Goal: Task Accomplishment & Management: Manage account settings

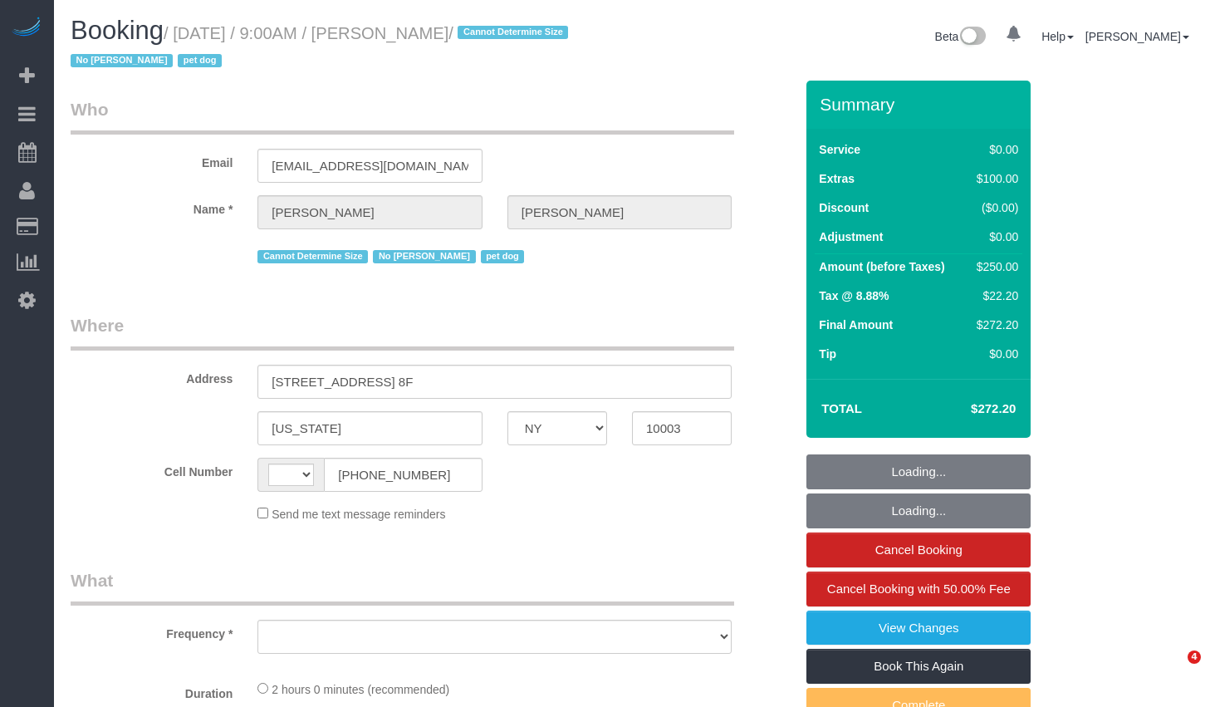
select select "NY"
select select "object:502"
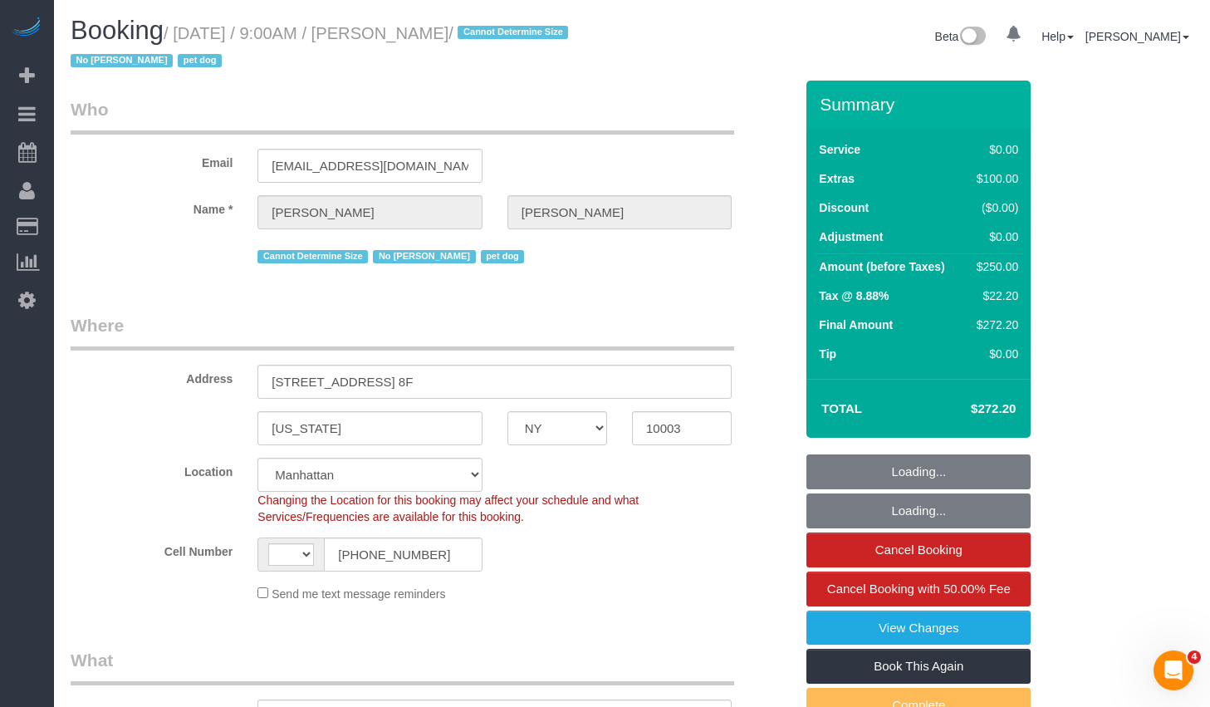
select select "string:stripe-pm_1S1mxX4VGloSiKo7gpF6JDqj"
select select "object:508"
select select "string:[GEOGRAPHIC_DATA]"
select select "number:57"
select select "number:77"
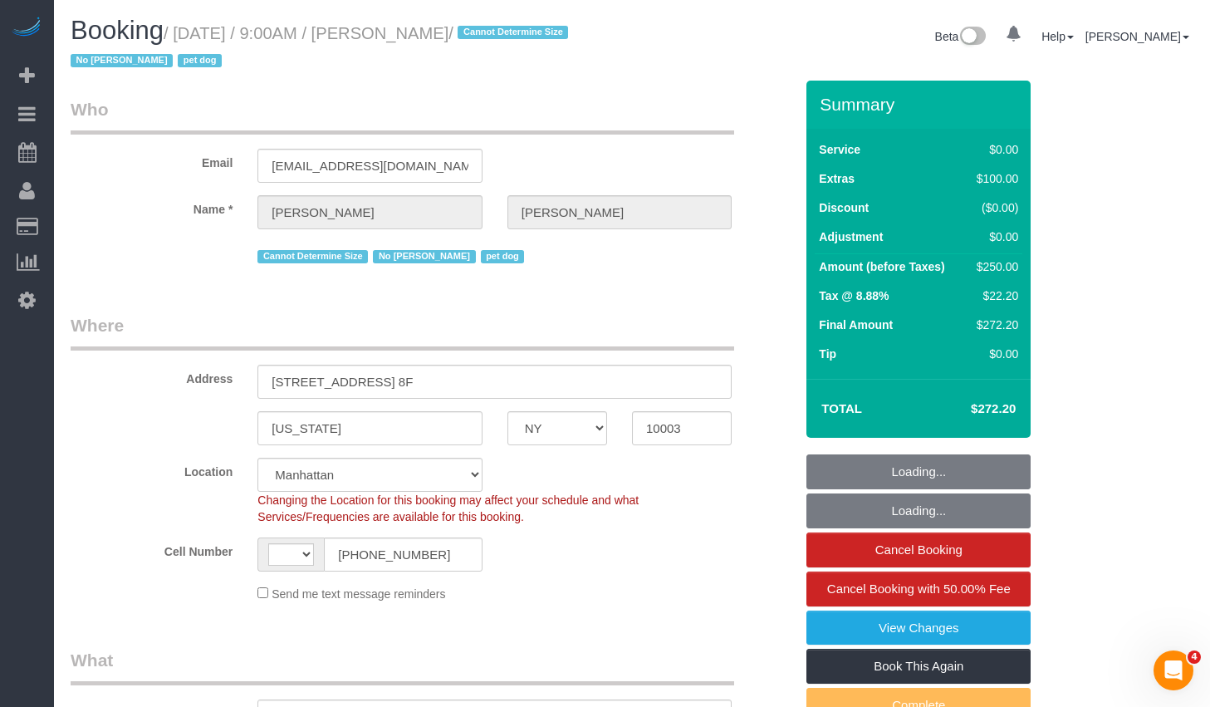
select select "number:13"
select select "number:6"
select select "spot1"
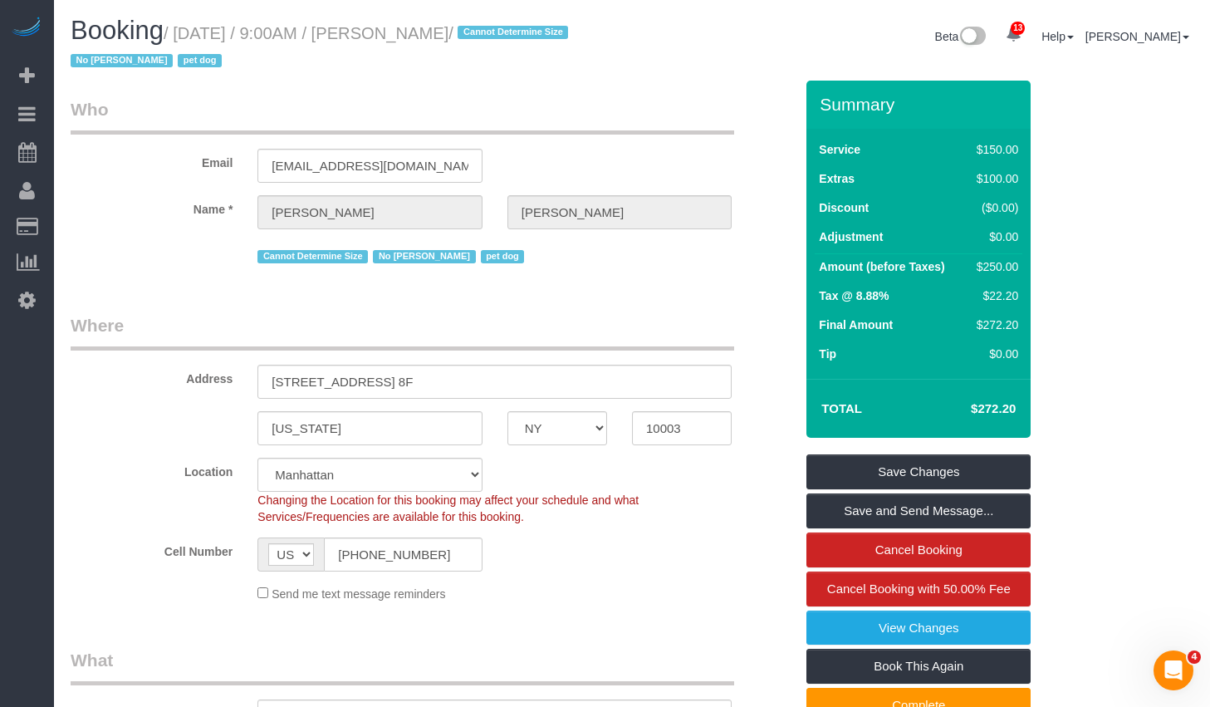
drag, startPoint x: 189, startPoint y: 34, endPoint x: 558, endPoint y: 37, distance: 369.6
click at [558, 37] on small "/ [DATE] / 9:00AM / [PERSON_NAME] / Cannot Determine Size No [PERSON_NAME] pet …" at bounding box center [322, 47] width 502 height 47
copy small "[DATE] / 9:00AM / [PERSON_NAME]"
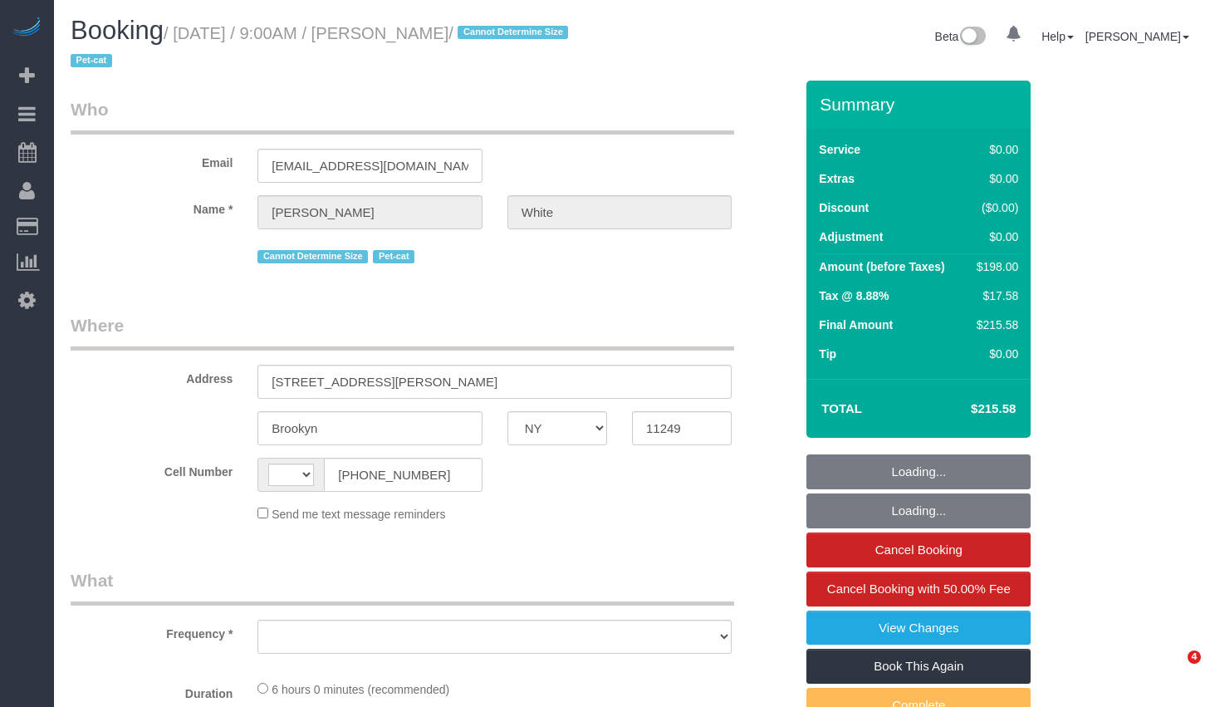
select select "NY"
select select "string:[GEOGRAPHIC_DATA]"
select select "object:498"
select select "string:stripe-pm_1NX6SW4VGloSiKo7BDWM7Kfv"
select select "2"
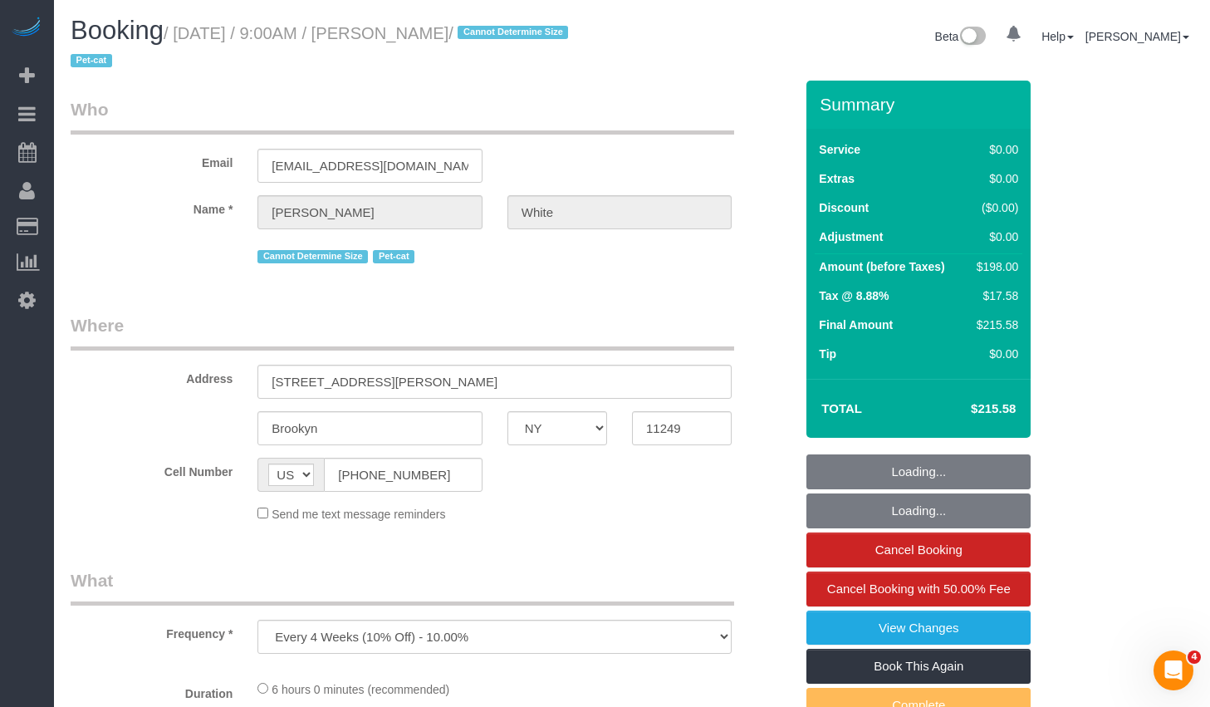
select select "2"
select select "spot1"
select select "number:89"
select select "number:75"
select select "number:14"
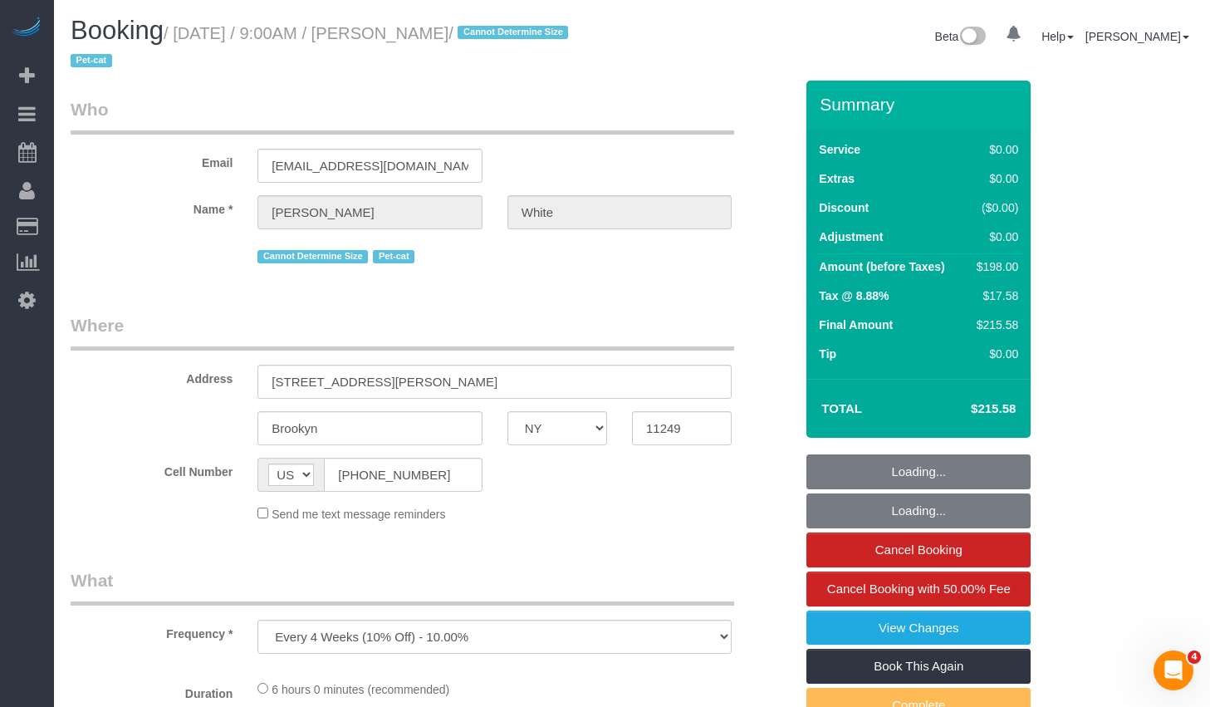
select select "number:5"
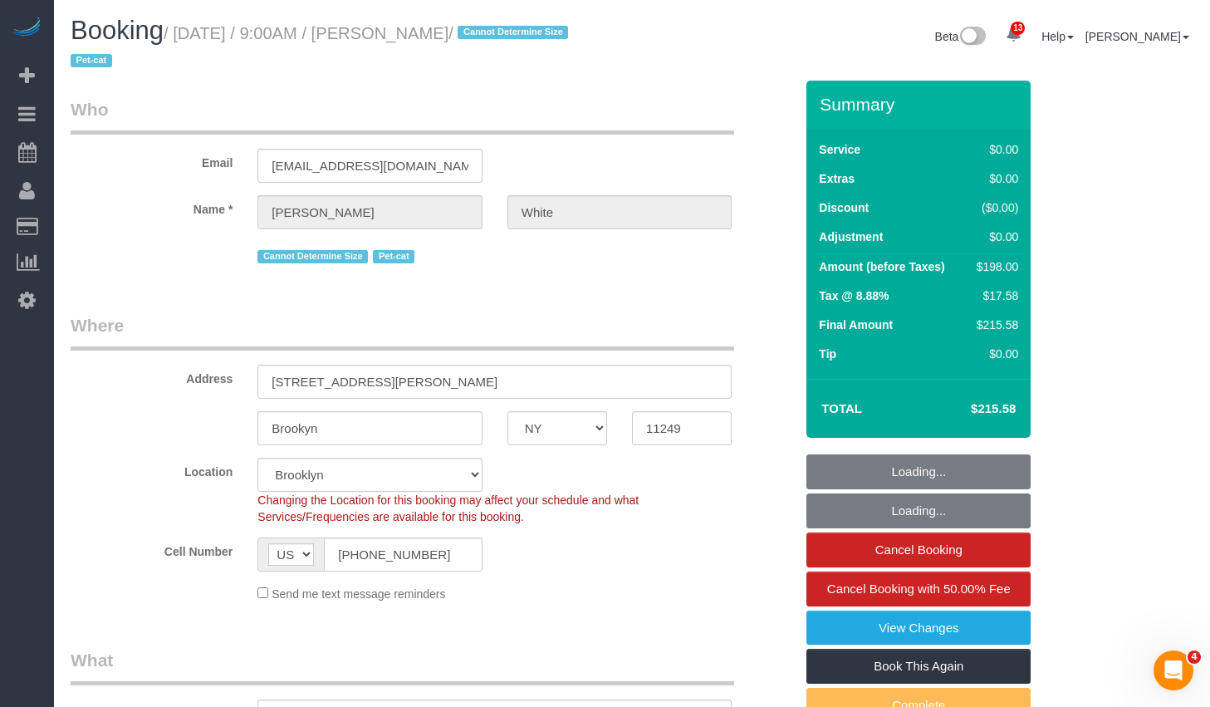
select select "object:1370"
select select "2"
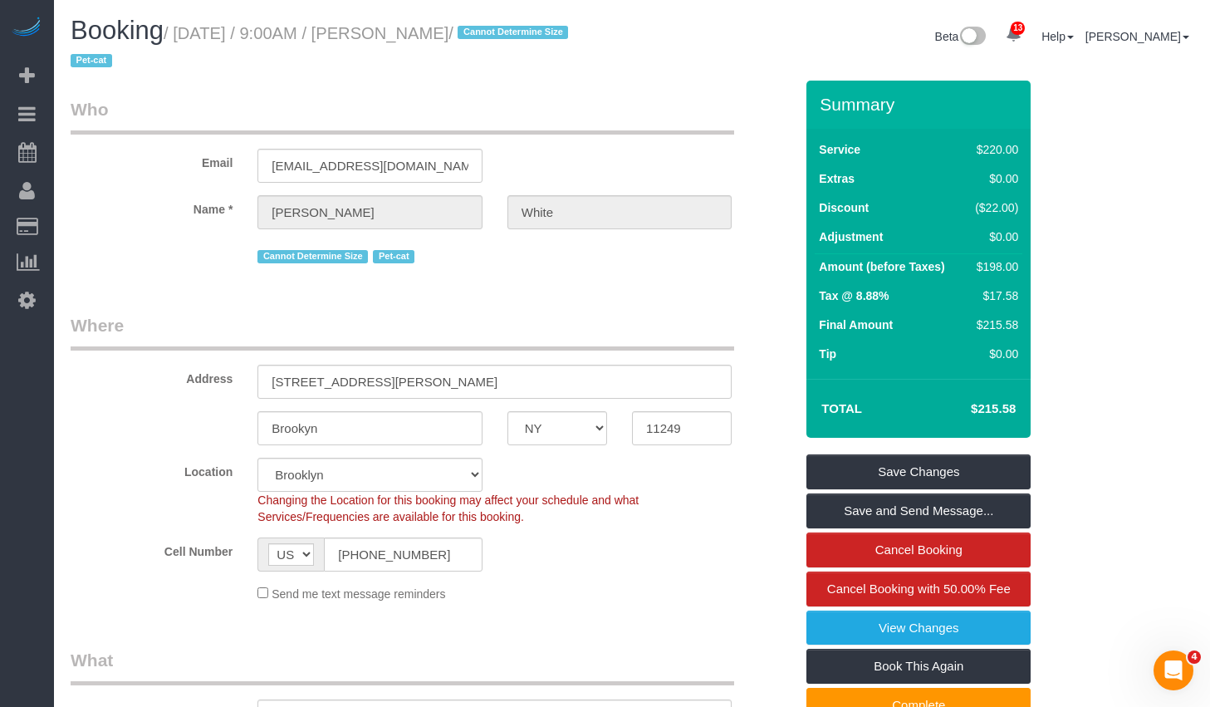
drag, startPoint x: 431, startPoint y: 32, endPoint x: 506, endPoint y: 42, distance: 75.4
click at [506, 42] on small "/ [DATE] / 9:00AM / [PERSON_NAME] / Cannot Determine Size Pet-cat" at bounding box center [322, 47] width 502 height 47
copy small "[PERSON_NAME]"
drag, startPoint x: 187, startPoint y: 37, endPoint x: 507, endPoint y: 42, distance: 319.8
click at [507, 42] on small "/ [DATE] / 9:00AM / [PERSON_NAME] / Cannot Determine Size Pet-cat" at bounding box center [322, 47] width 502 height 47
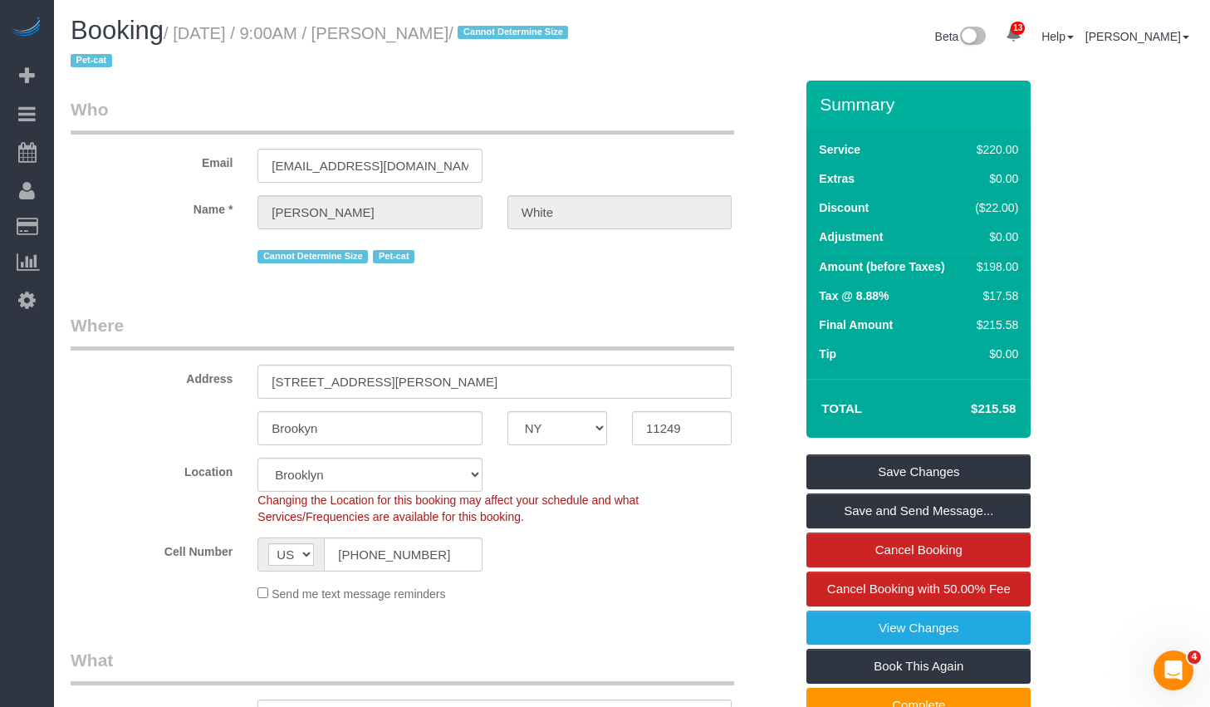
copy small "[DATE] / 9:00AM / [PERSON_NAME]"
